Goal: Contribute content: Contribute content

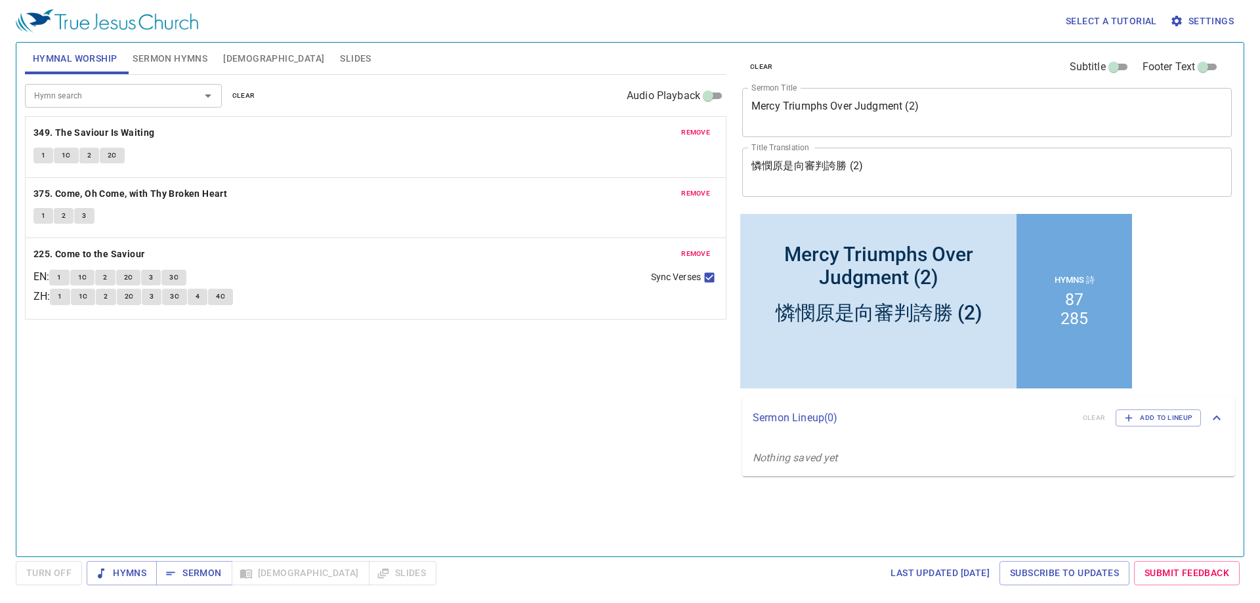
click at [828, 127] on div "Mercy Triumphs Over Judgment (2) x Sermon Title" at bounding box center [987, 112] width 490 height 49
click at [820, 98] on div "Mercy Triumphs Over Judgment (2) x Sermon Title" at bounding box center [987, 112] width 490 height 49
click at [820, 97] on div "Mercy Triumphs Over Judgment (2) x Sermon Title" at bounding box center [987, 112] width 490 height 49
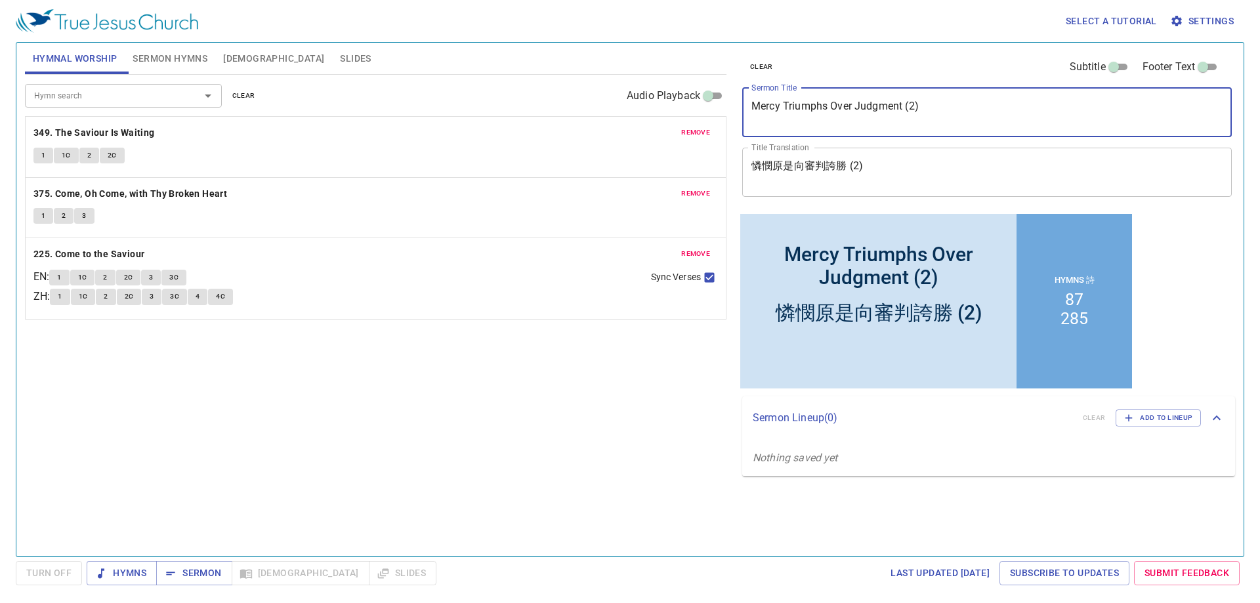
drag, startPoint x: 797, startPoint y: 122, endPoint x: 812, endPoint y: 121, distance: 15.1
click at [797, 121] on textarea "Mercy Triumphs Over Judgment (2)" at bounding box center [986, 112] width 471 height 25
drag, startPoint x: 916, startPoint y: 115, endPoint x: 728, endPoint y: 108, distance: 187.8
click at [728, 108] on div "Hymnal Worship Sermon Hymns Bible Slides Hymn search Hymn search clear Audio Pl…" at bounding box center [630, 294] width 1221 height 514
click at [954, 106] on textarea "Mercy Triumphs Over Judgment (2)" at bounding box center [986, 112] width 471 height 25
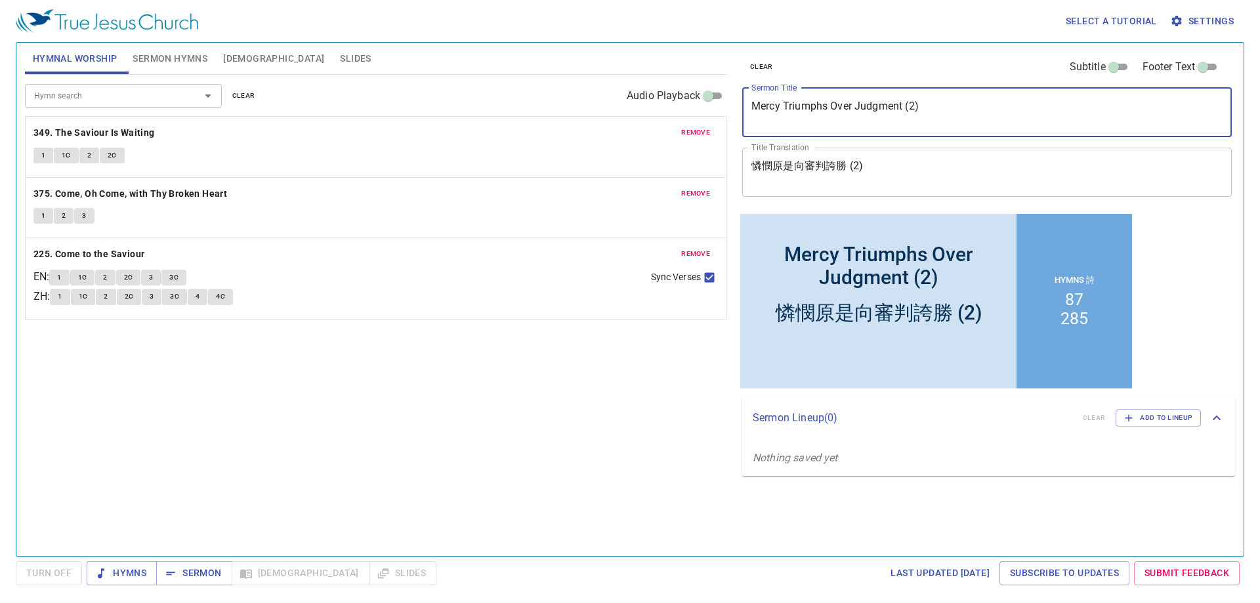
drag, startPoint x: 945, startPoint y: 111, endPoint x: 746, endPoint y: 109, distance: 198.9
click at [746, 109] on div "Mercy Triumphs Over Judgment (2) x Sermon Title" at bounding box center [987, 112] width 490 height 49
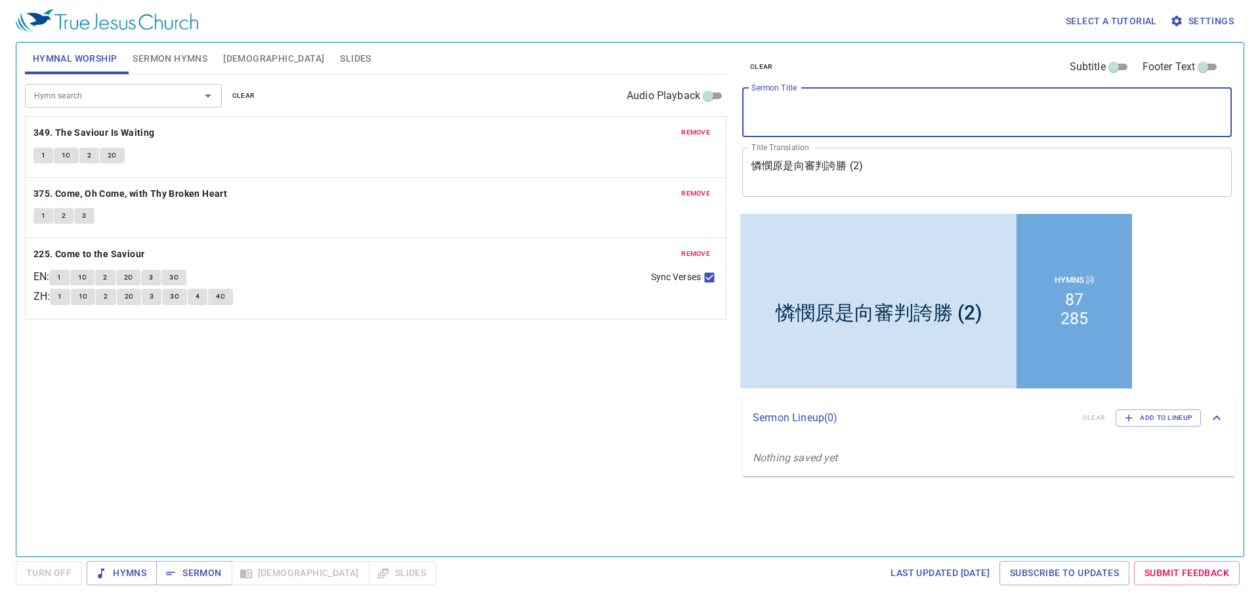
paste textarea "That He Might Humble and Test You, To Know What Was In Your Heart"
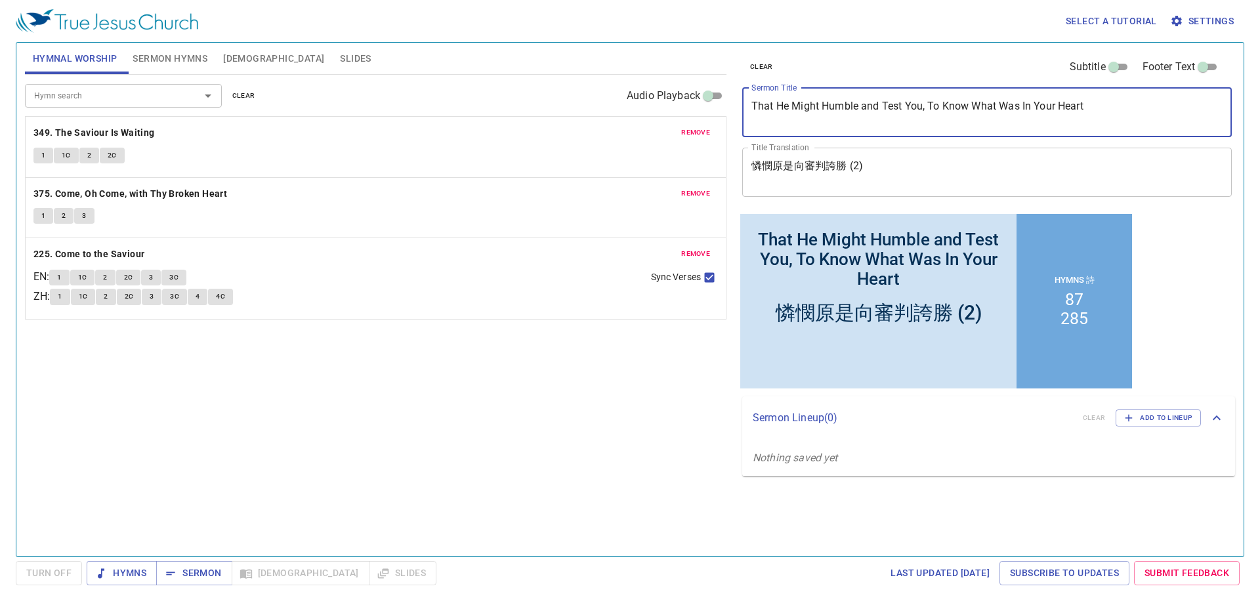
type textarea "That He Might Humble and Test You, To Know What Was In Your Heart"
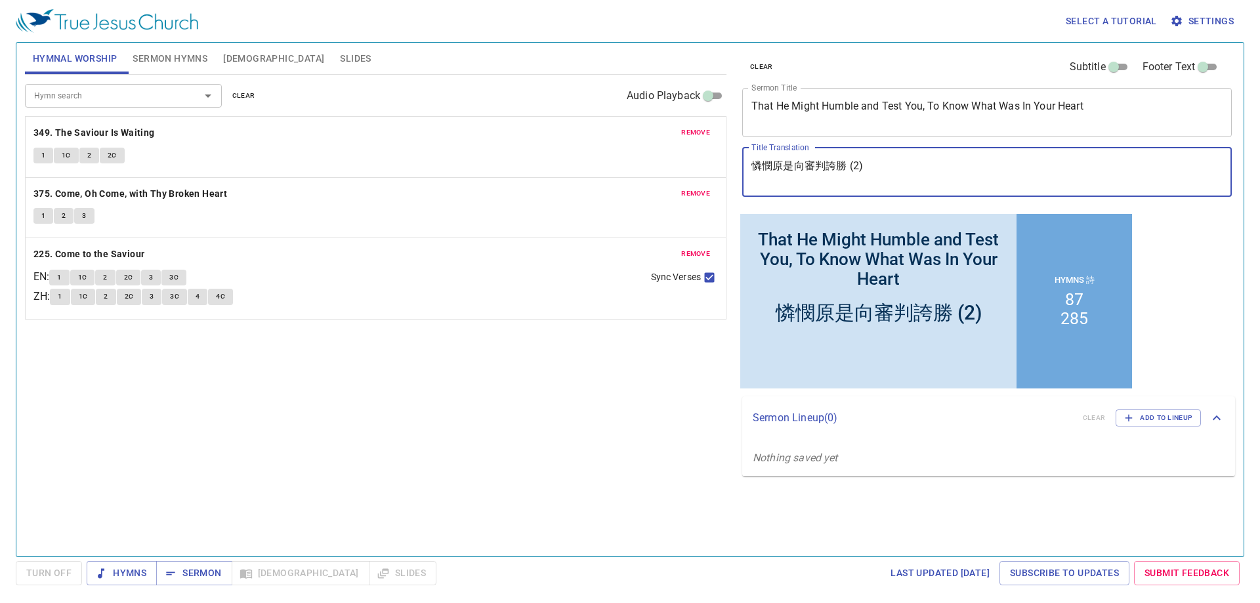
click at [819, 165] on textarea "憐憫原是向審判誇勝 (2)" at bounding box center [986, 171] width 471 height 25
paste textarea "[DEMOGRAPHIC_DATA]是要苦煉你，試驗你，要知道你心內如何"
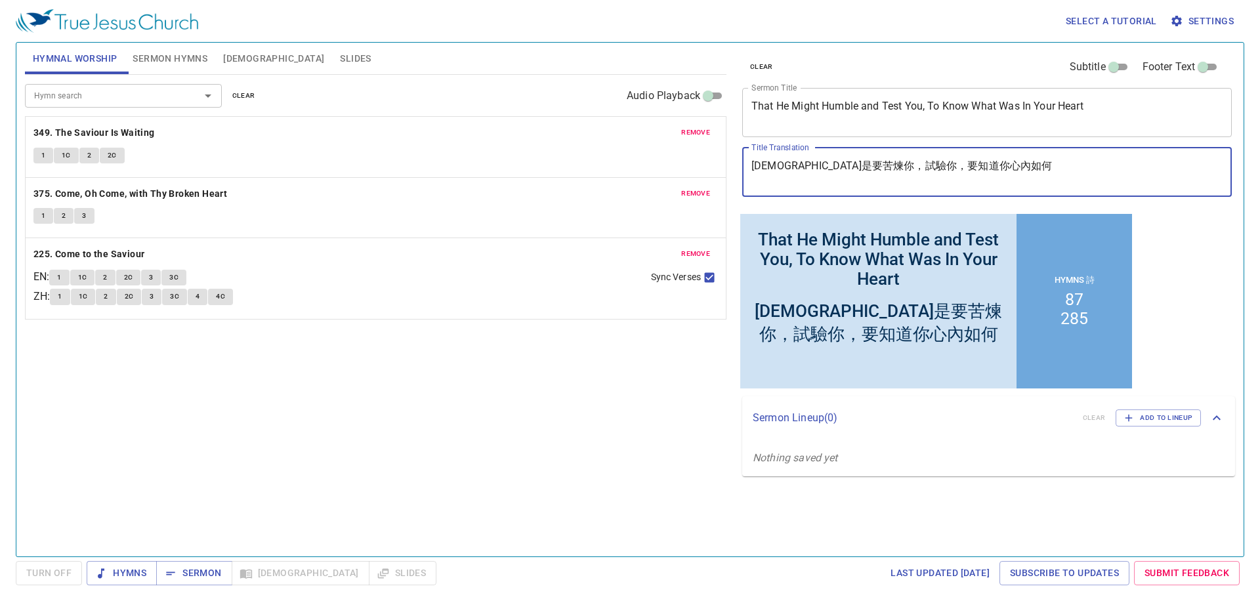
type textarea "[DEMOGRAPHIC_DATA]是要苦煉你，試驗你，要知道你心內如何"
click at [178, 65] on span "Sermon Hymns" at bounding box center [170, 59] width 75 height 16
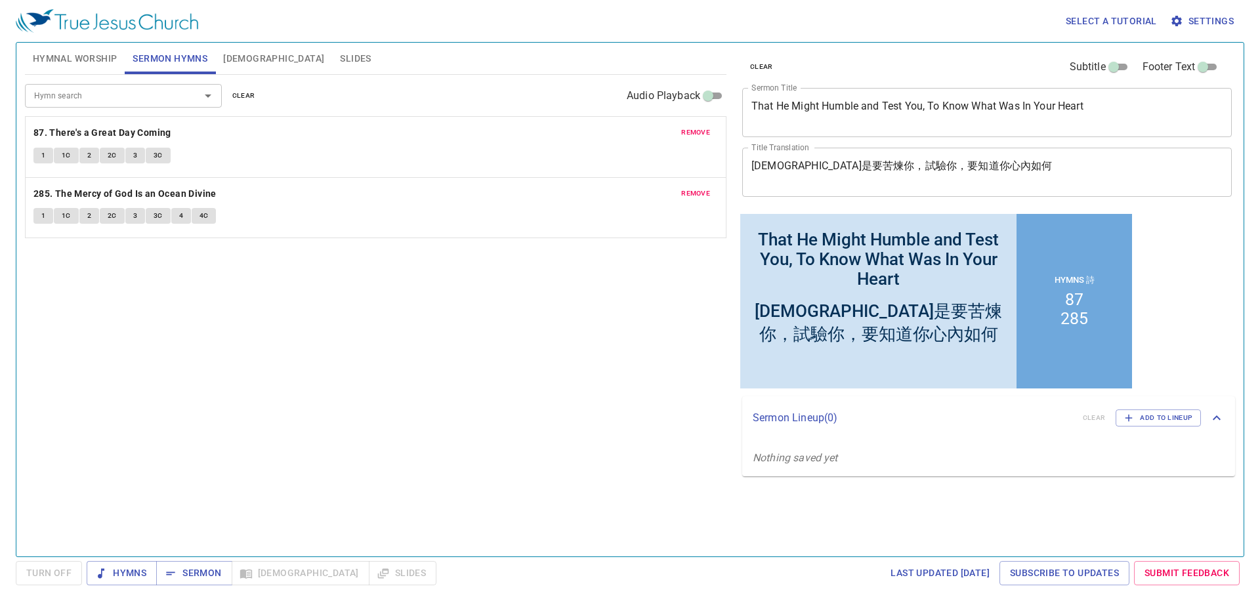
click at [147, 96] on input "Hymn search" at bounding box center [104, 95] width 150 height 15
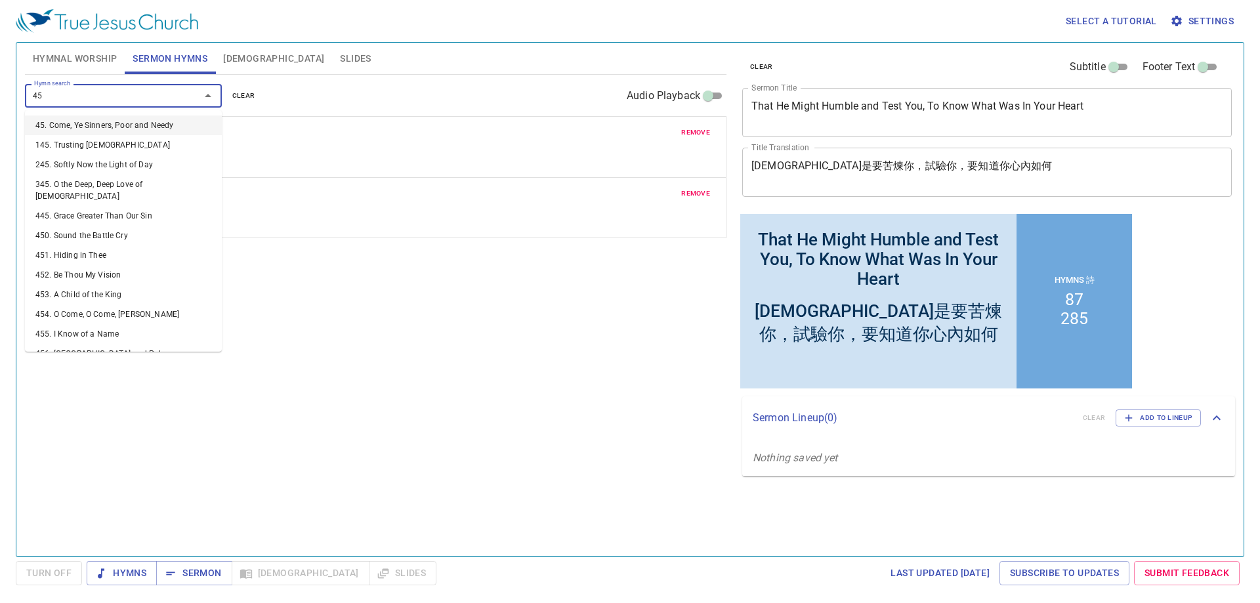
type input "459"
type input "467"
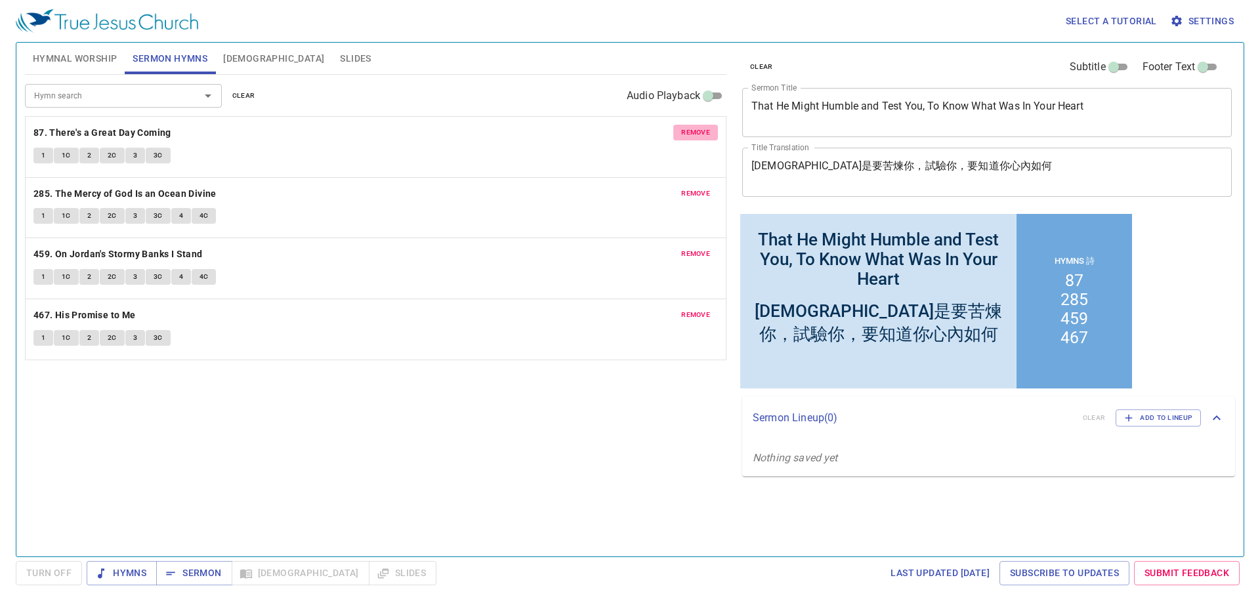
click at [692, 138] on span "remove" at bounding box center [695, 133] width 29 height 12
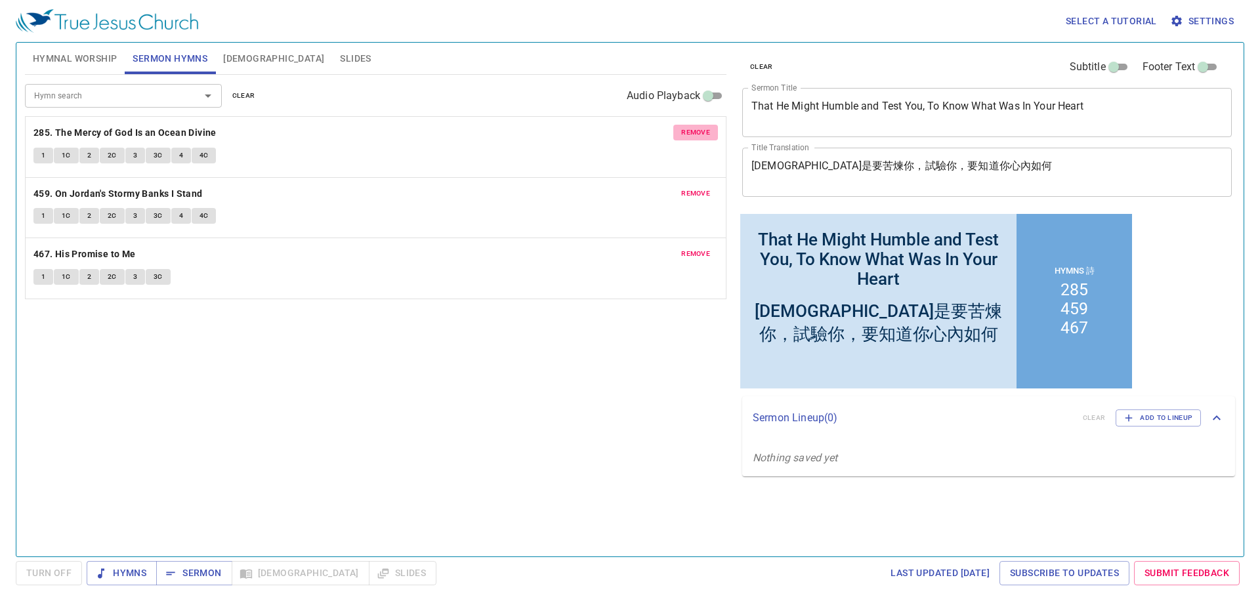
click at [692, 138] on span "remove" at bounding box center [695, 133] width 29 height 12
click at [93, 46] on button "Hymnal Worship" at bounding box center [75, 59] width 100 height 32
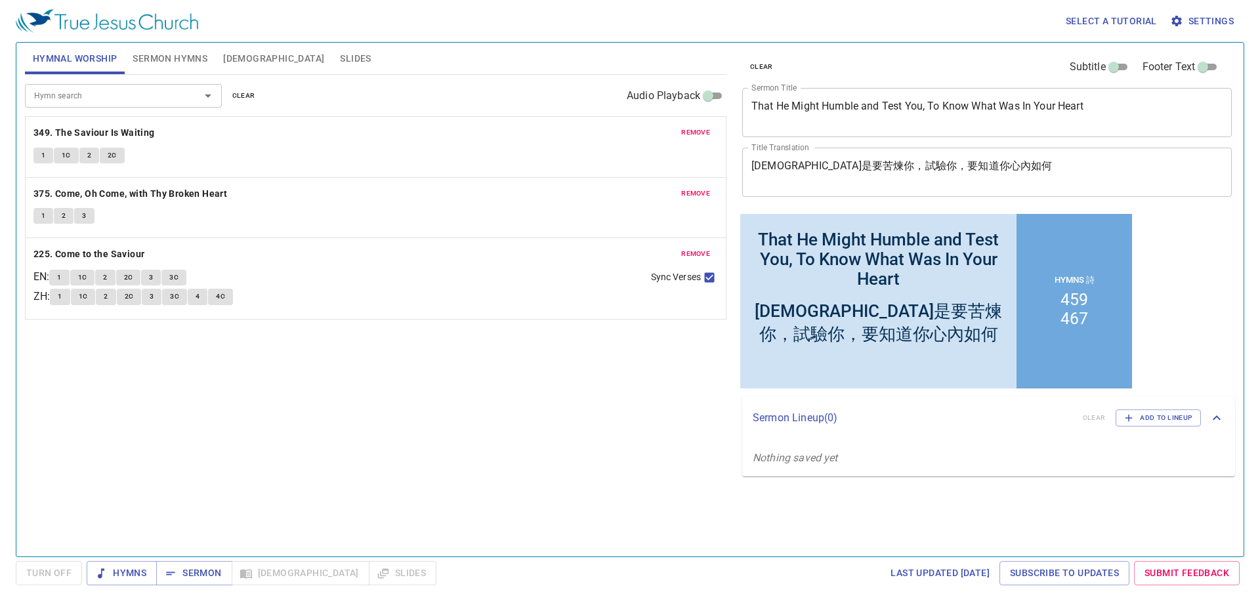
click at [188, 56] on span "Sermon Hymns" at bounding box center [170, 59] width 75 height 16
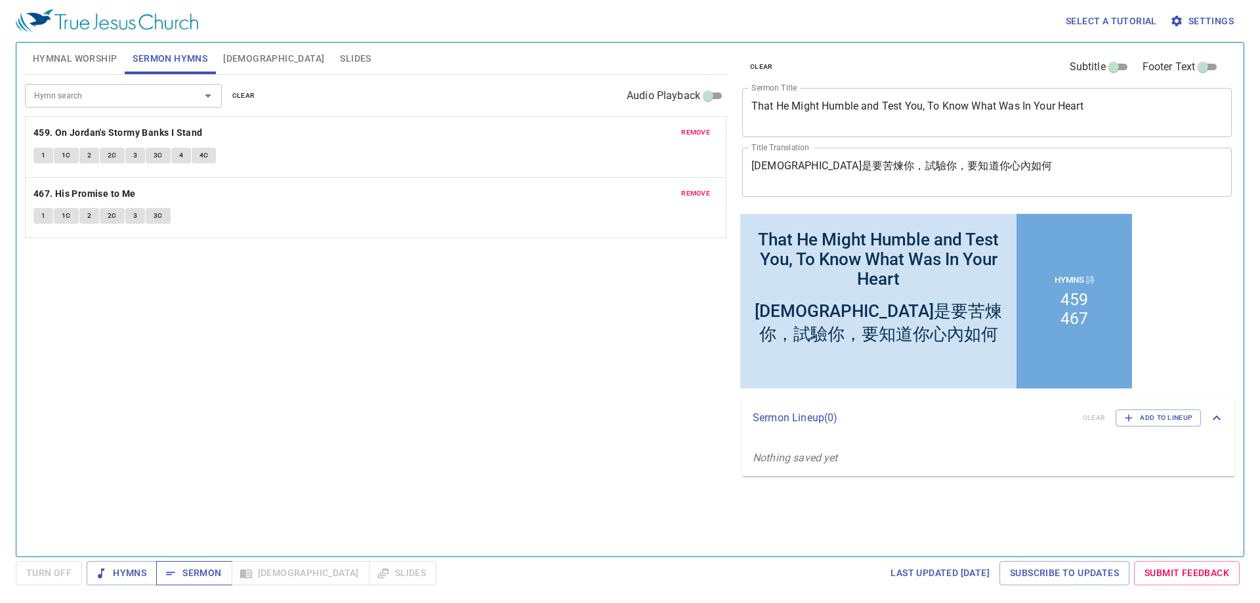
click at [187, 570] on span "Sermon" at bounding box center [194, 573] width 54 height 16
click at [305, 322] on div "Hymn search Hymn search clear Audio Playback remove 459. On Jordan's Stormy Ban…" at bounding box center [376, 310] width 702 height 471
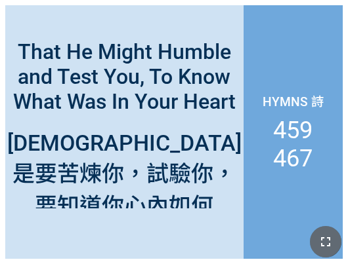
click at [328, 247] on icon "button" at bounding box center [326, 242] width 16 height 16
